Goal: Task Accomplishment & Management: Manage account settings

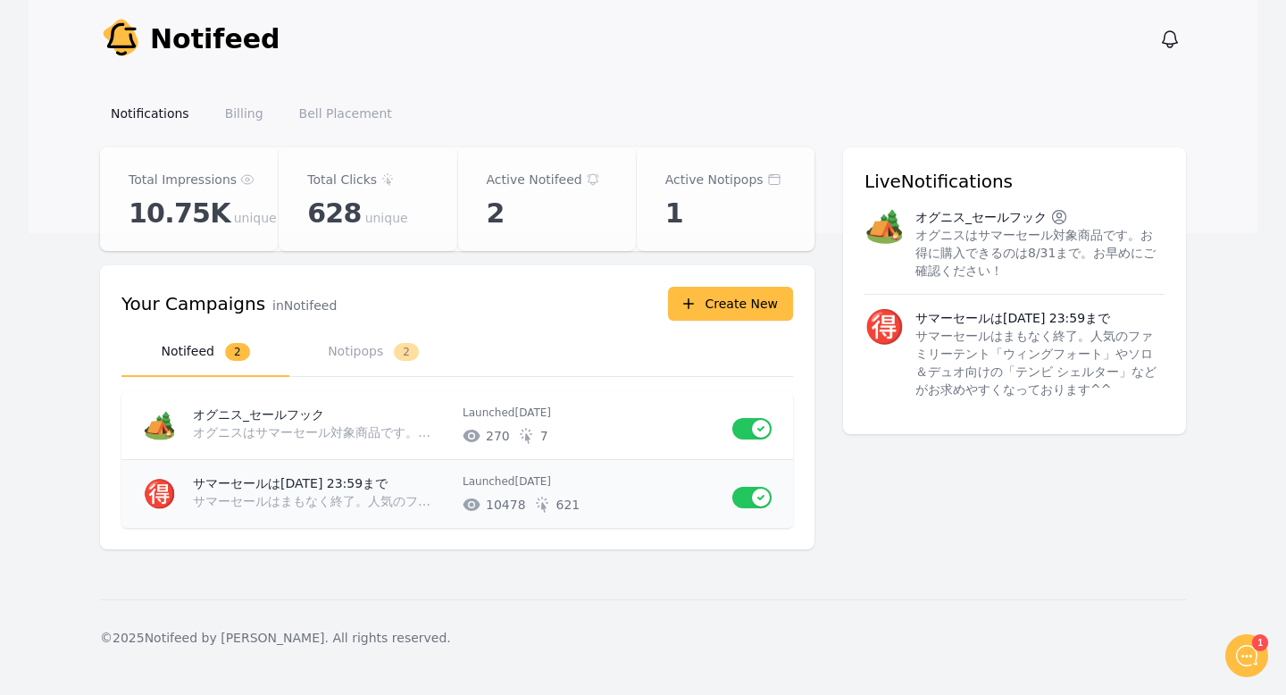
click at [405, 499] on p "サマーセールはまもなく終了。人気のファミリーテント「ウィングフォート」やソロ＆デュオ向けの「テンビ シェルター」などがお求めやすくなっております^^" at bounding box center [317, 501] width 248 height 18
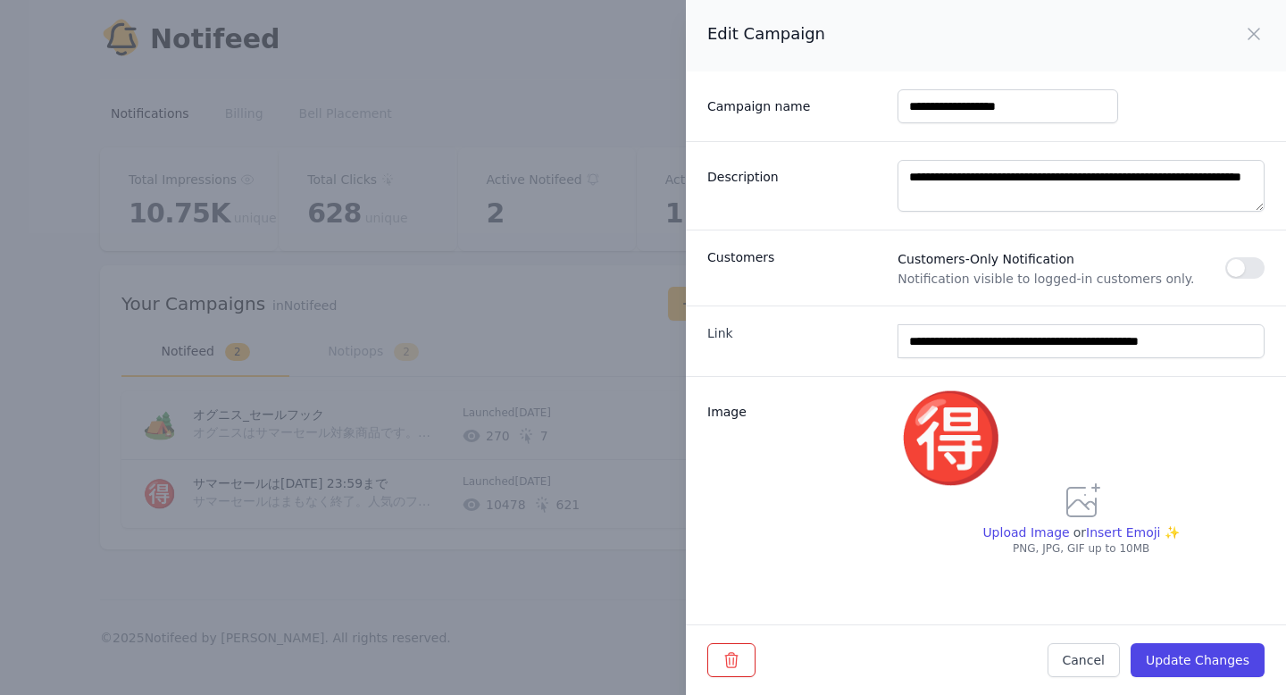
click at [318, 517] on div "**********" at bounding box center [643, 347] width 1286 height 695
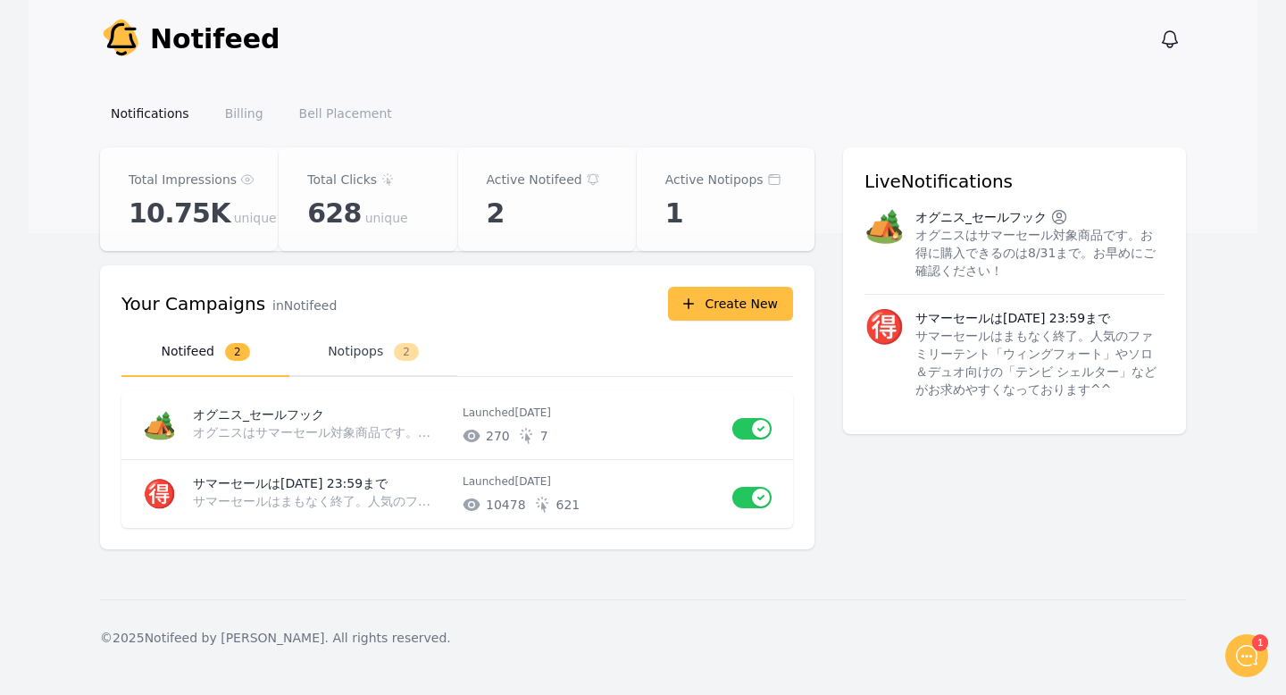
click at [365, 353] on button "Notipops 2" at bounding box center [373, 352] width 168 height 49
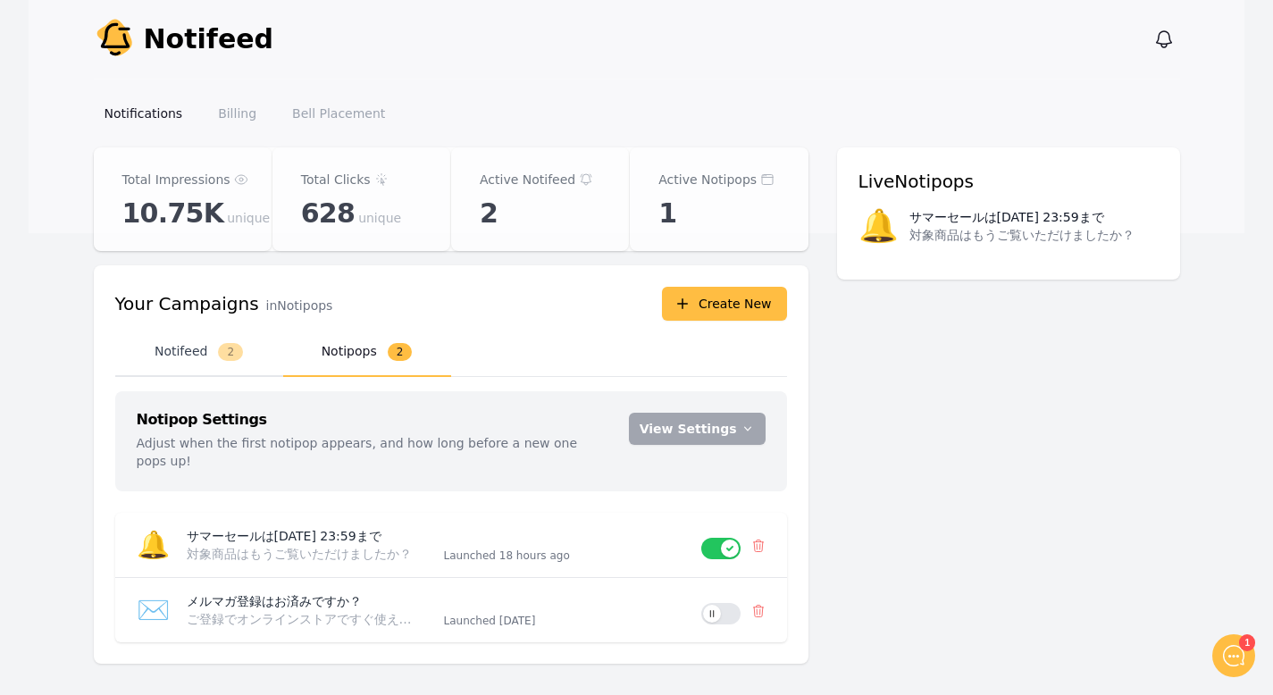
click at [199, 359] on button "Notifeed 2" at bounding box center [199, 352] width 168 height 49
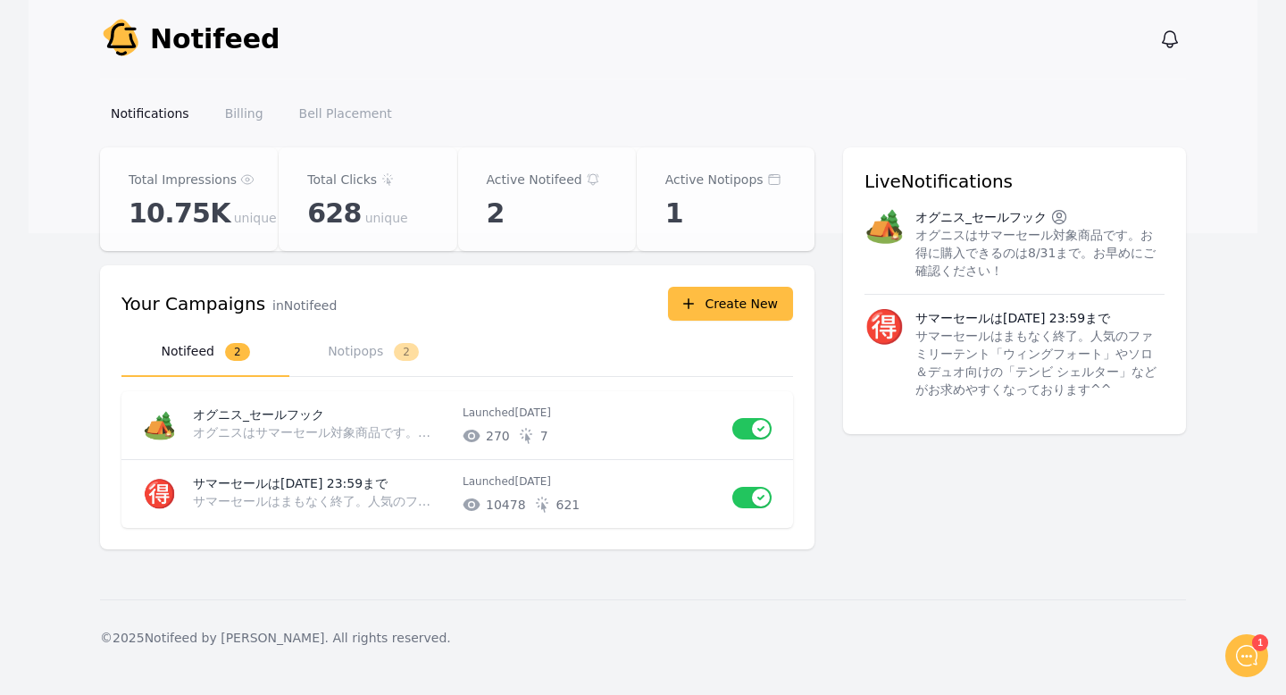
click at [230, 208] on p "10.75K unique" at bounding box center [189, 213] width 121 height 32
click at [182, 174] on p "Total Impressions" at bounding box center [183, 179] width 108 height 21
click at [419, 180] on div "Total Clicks" at bounding box center [367, 179] width 121 height 21
click at [236, 113] on link "Billing" at bounding box center [244, 113] width 60 height 32
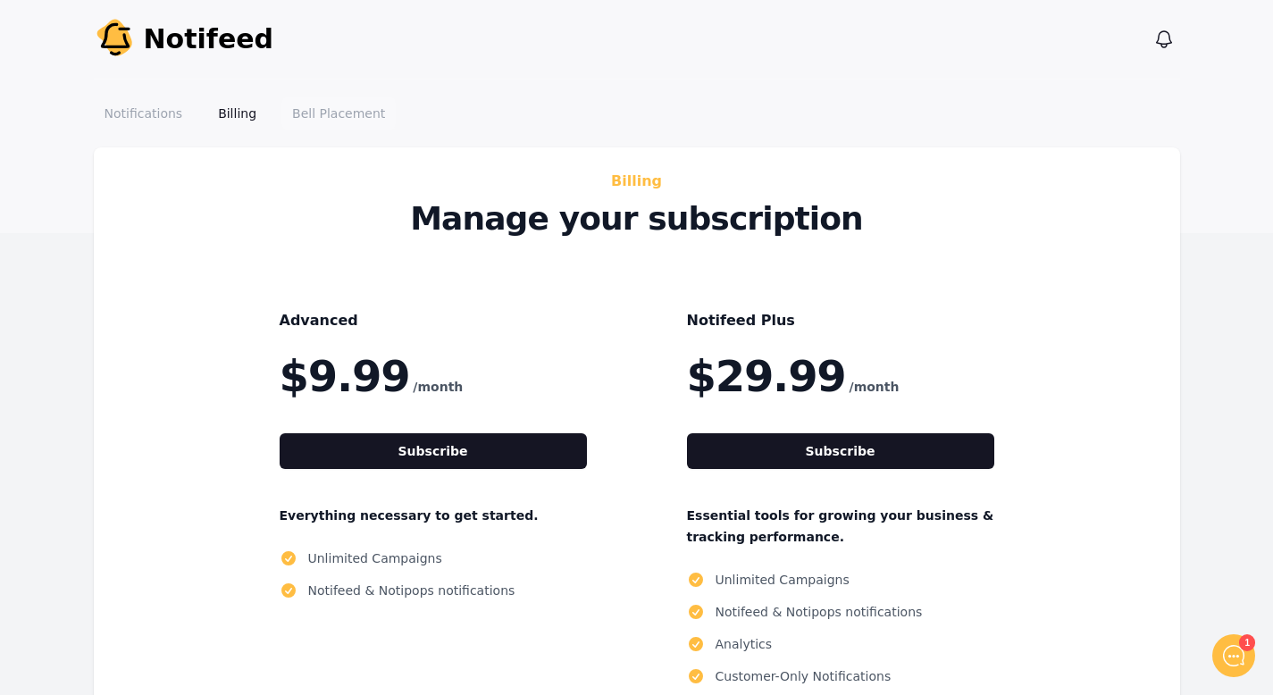
click at [352, 120] on link "Bell Placement" at bounding box center [338, 113] width 114 height 32
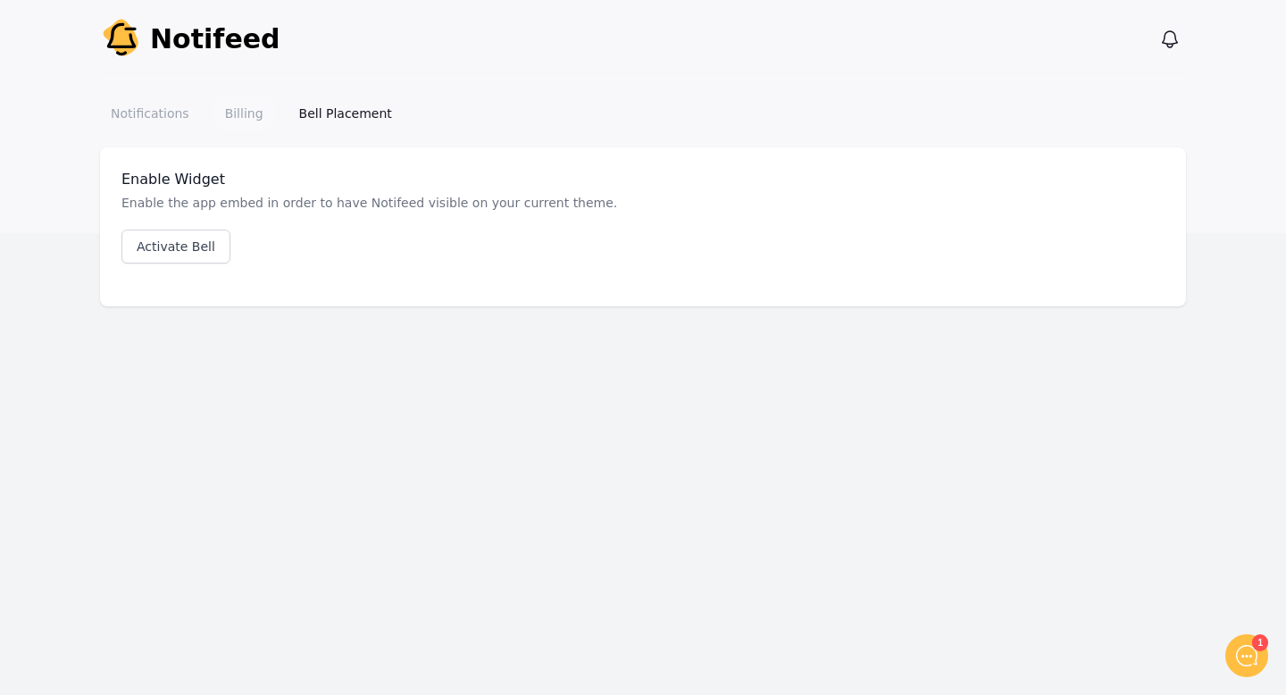
click at [240, 119] on link "Billing" at bounding box center [244, 113] width 60 height 32
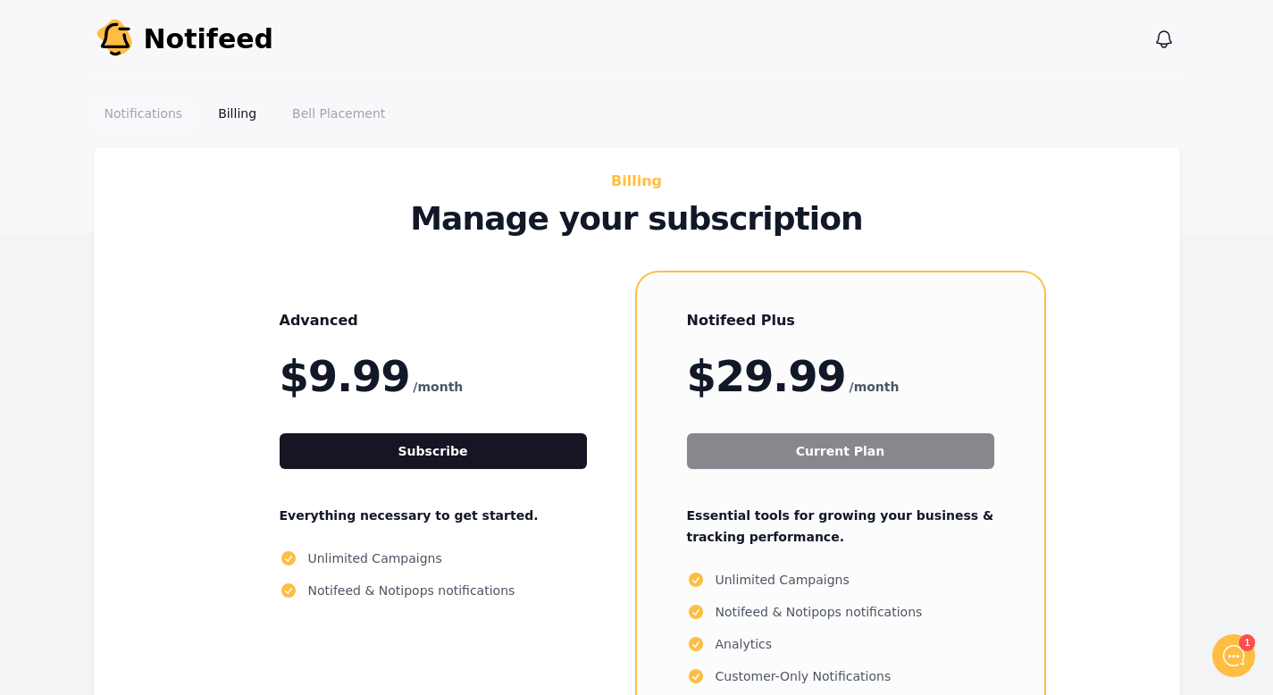
click at [131, 100] on link "Notifications" at bounding box center [144, 113] width 100 height 32
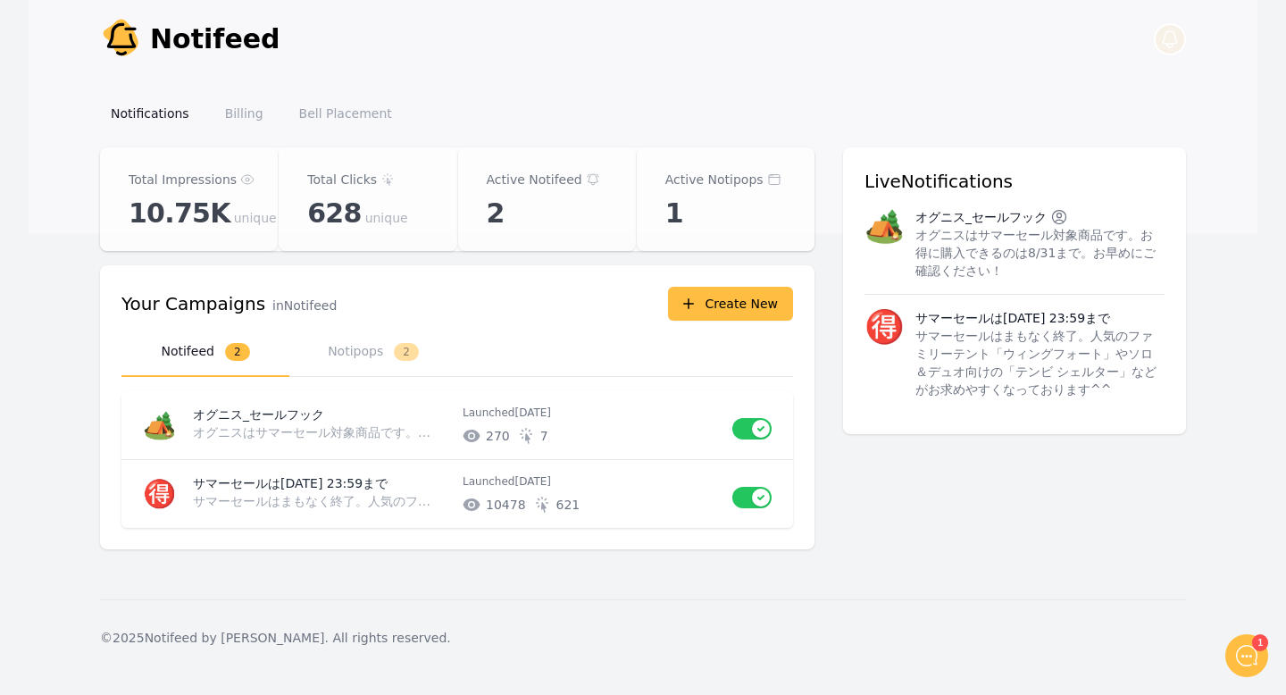
click at [1169, 42] on icon "button" at bounding box center [1169, 39] width 21 height 21
click at [373, 363] on button "Notipops 2" at bounding box center [373, 352] width 168 height 49
